Goal: Task Accomplishment & Management: Use online tool/utility

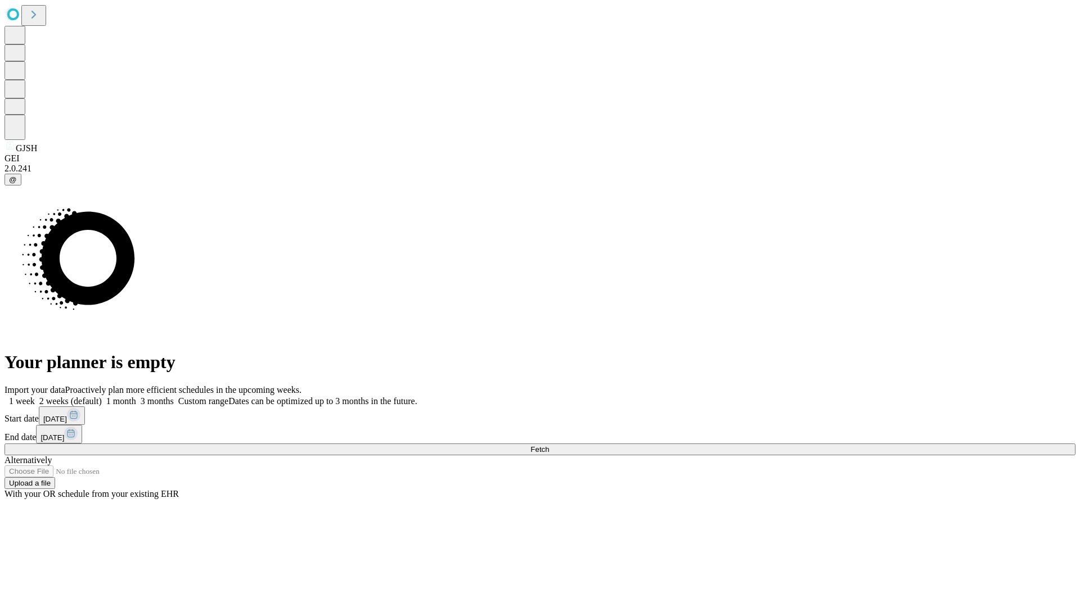
click at [549, 445] on span "Fetch" at bounding box center [539, 449] width 19 height 8
